Goal: Check status: Check status

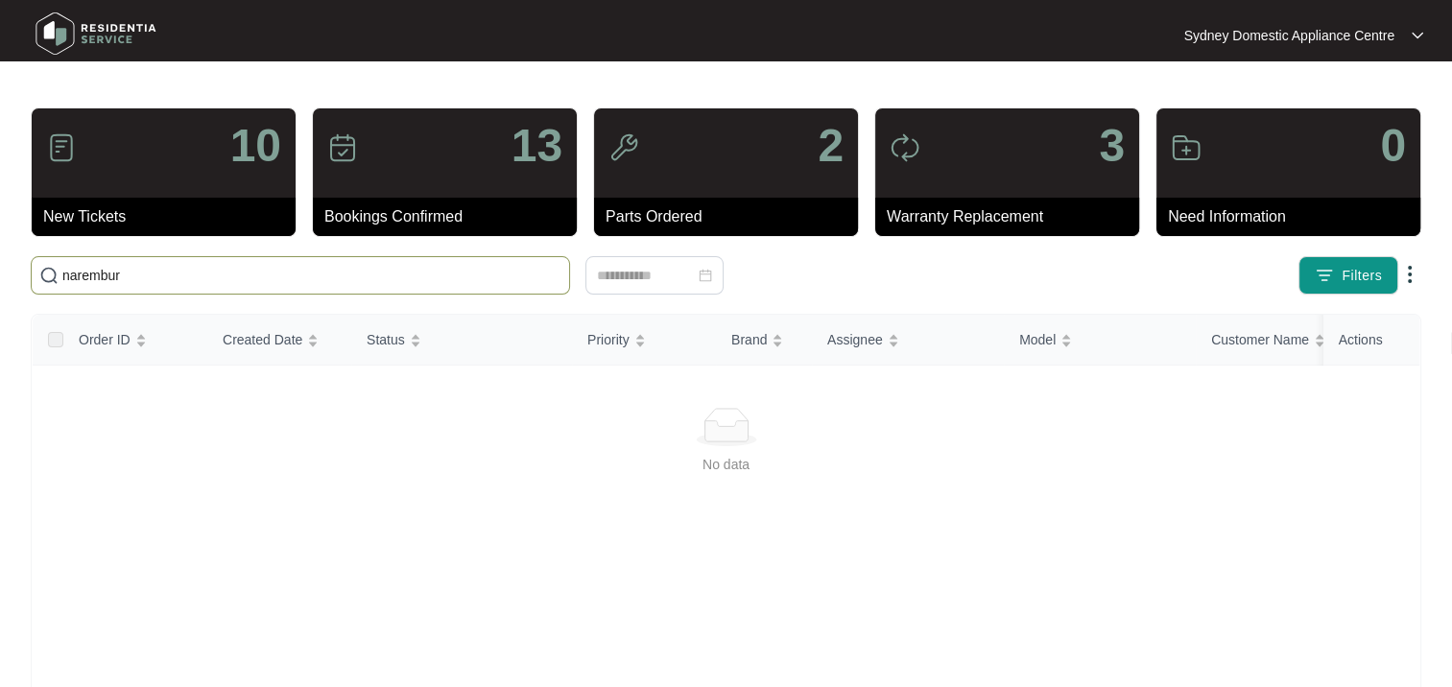
type input "naremburn"
drag, startPoint x: 139, startPoint y: 275, endPoint x: 0, endPoint y: 264, distance: 139.6
click at [0, 278] on html "Sydney Domestic Appliance Centre [GEOGRAPHIC_DATA]... 10 New Tickets 13 Booking…" at bounding box center [726, 451] width 1452 height 903
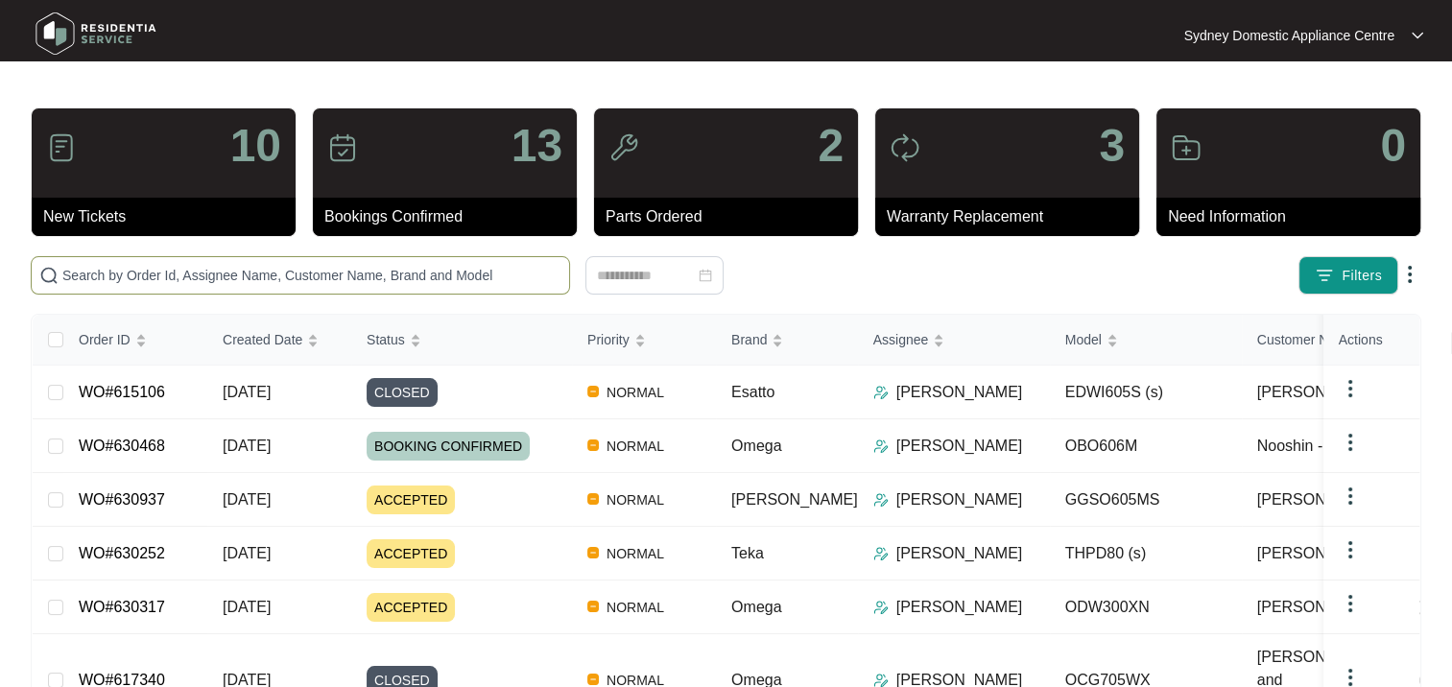
click at [211, 269] on input "text" at bounding box center [311, 275] width 499 height 21
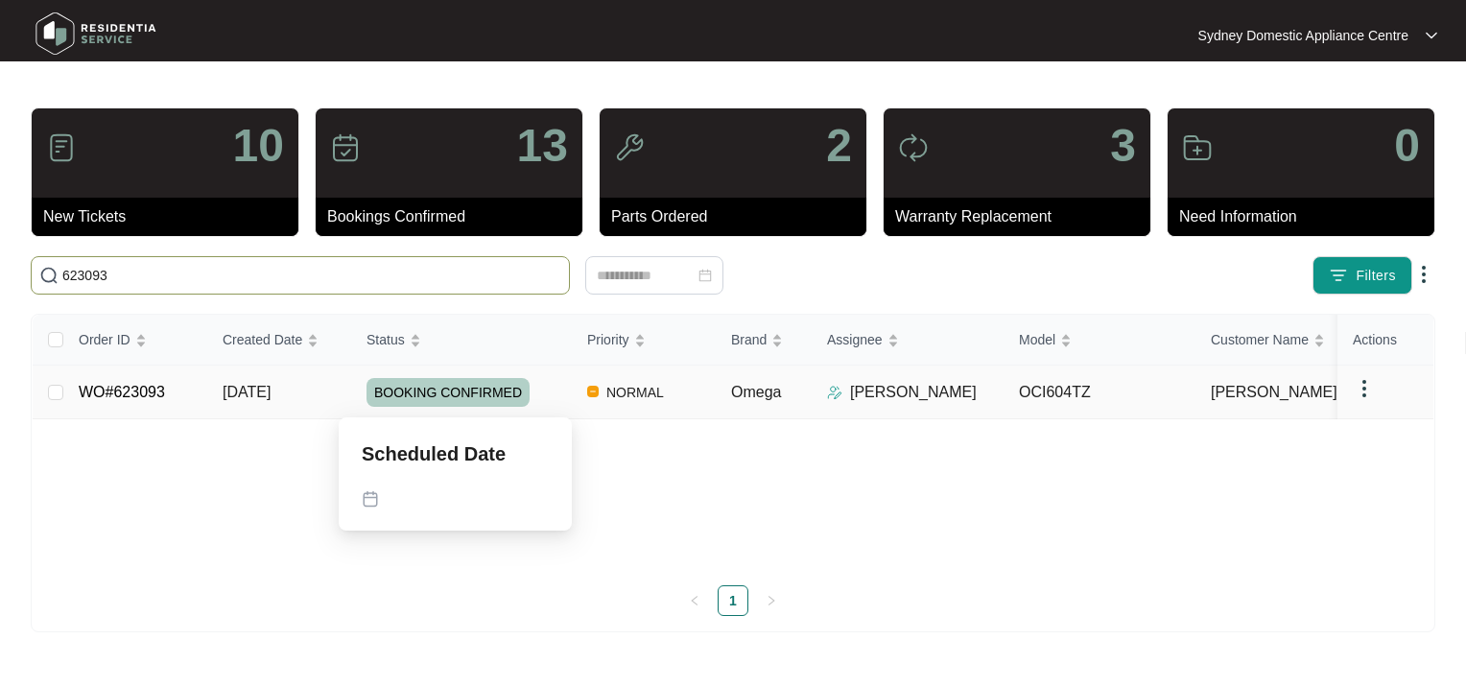
type input "623093"
click at [460, 395] on span "BOOKING CONFIRMED" at bounding box center [448, 392] width 163 height 29
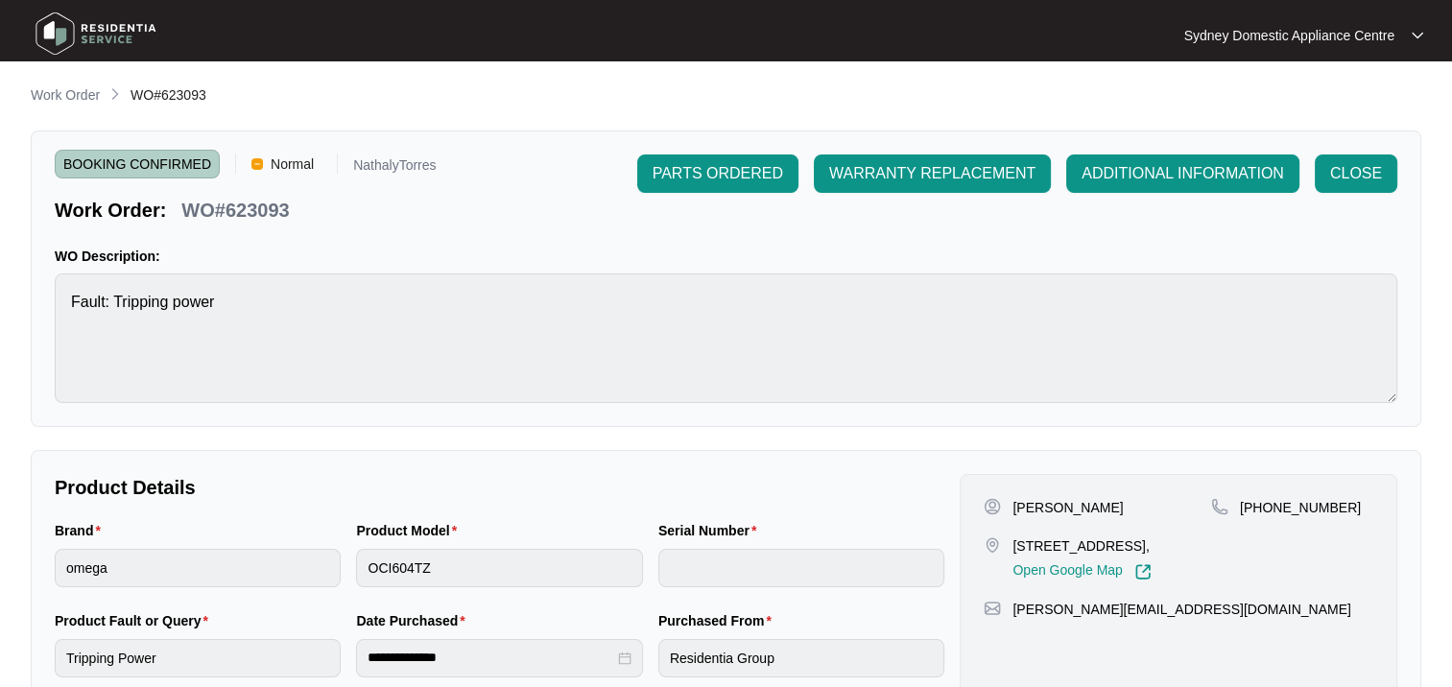
click at [1348, 184] on span "CLOSE" at bounding box center [1356, 173] width 52 height 23
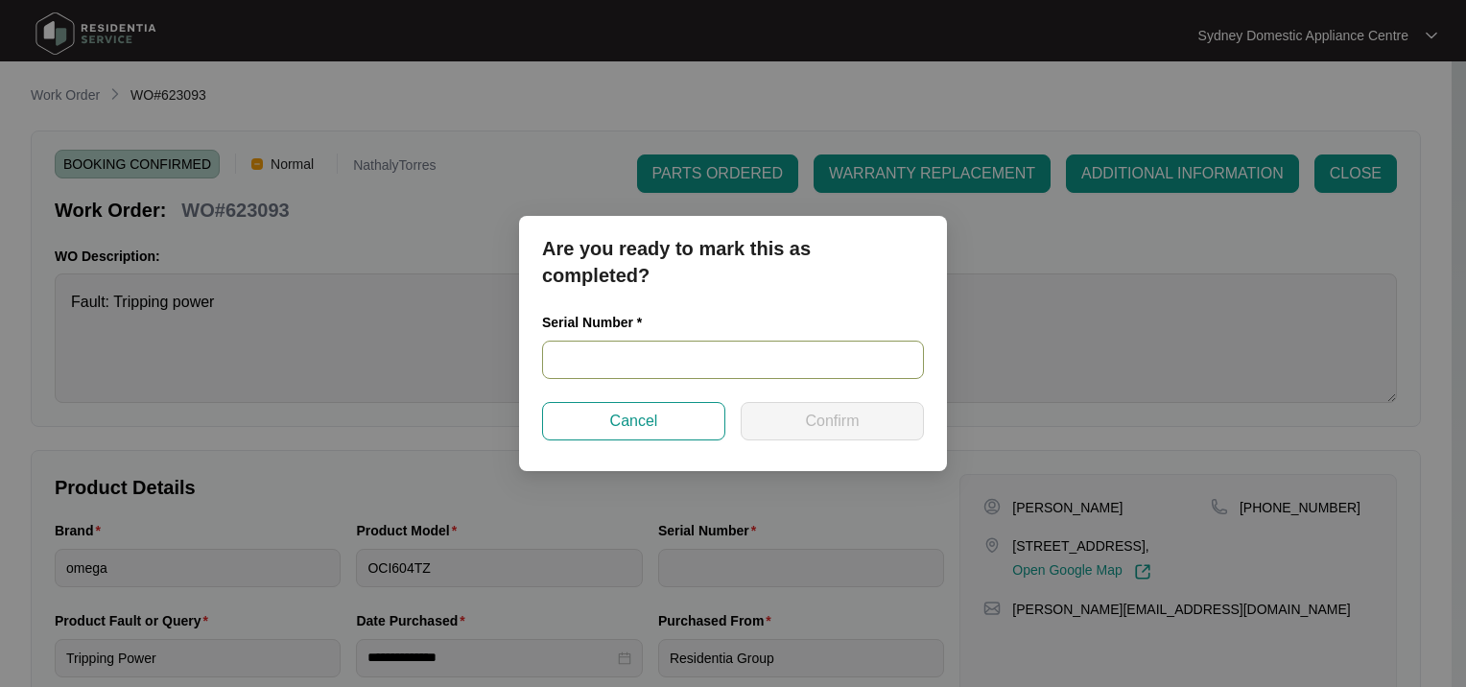
click at [691, 376] on input "text" at bounding box center [733, 360] width 382 height 38
paste input "460424130200500"
type input "460424130200500"
click at [853, 430] on span "Confirm" at bounding box center [832, 421] width 54 height 23
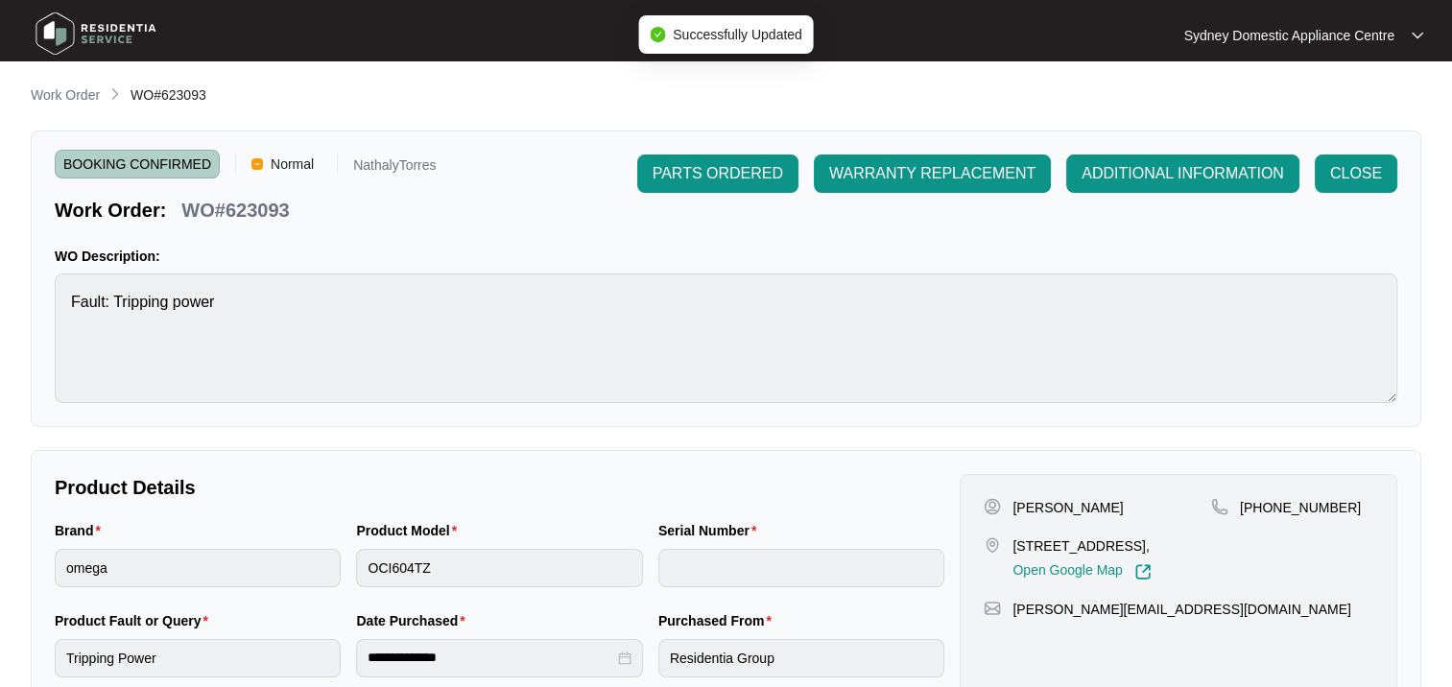
type input "460424130200500"
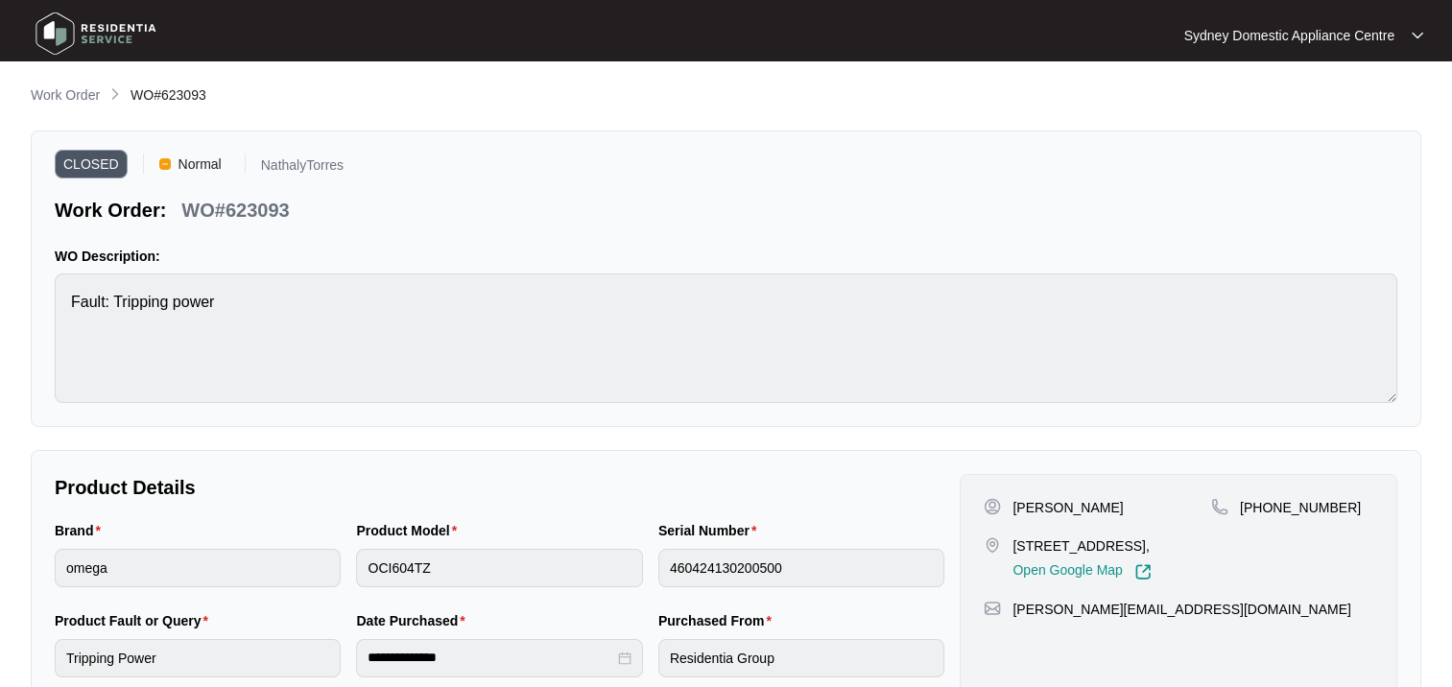
click at [63, 92] on p "Work Order" at bounding box center [65, 94] width 69 height 19
